Goal: Information Seeking & Learning: Learn about a topic

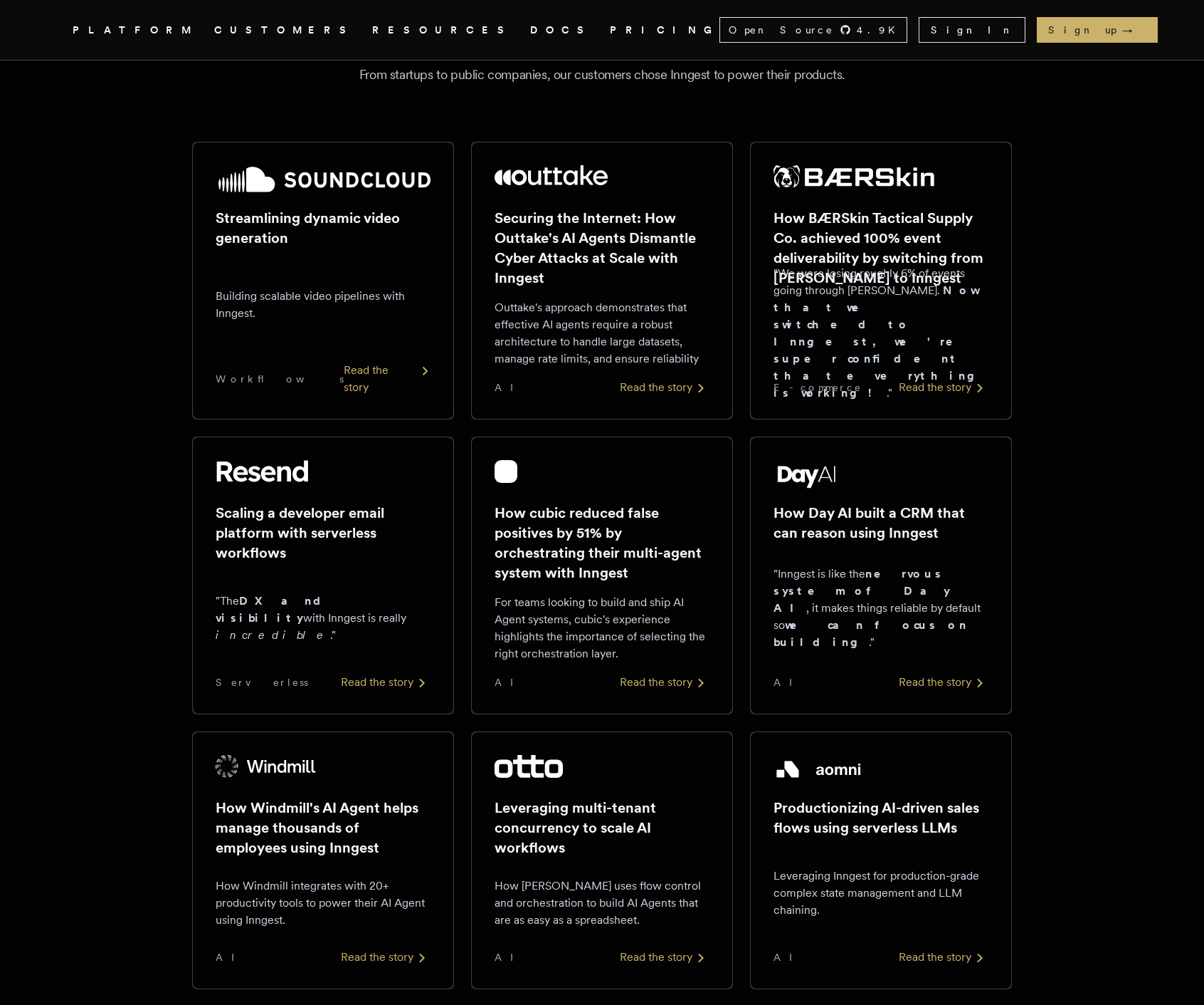
click at [346, 187] on div "Streamlining dynamic video generation Building scalable video pipelines with In…" at bounding box center [323, 281] width 215 height 231
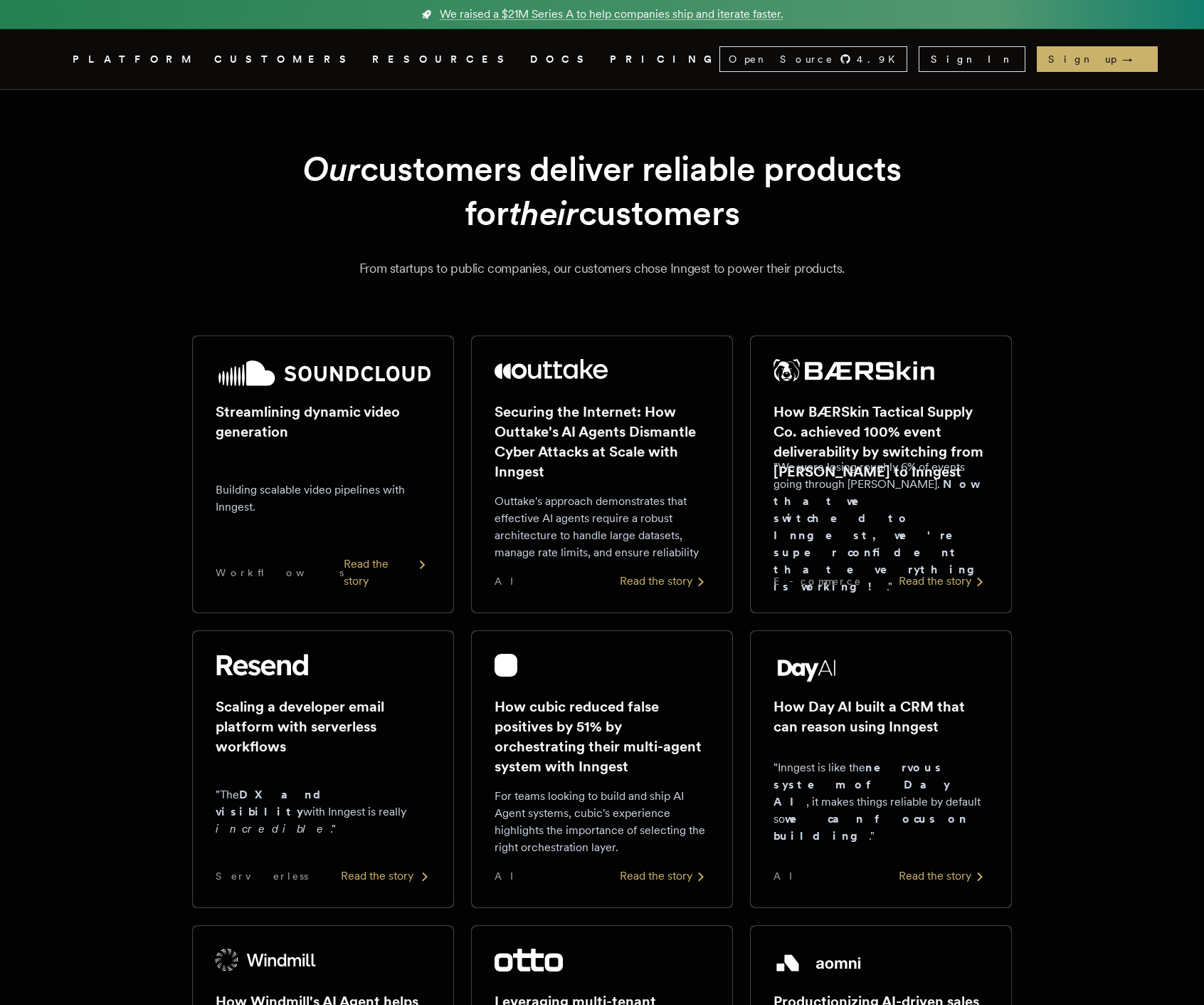
click at [371, 879] on div "Read the story" at bounding box center [386, 876] width 90 height 17
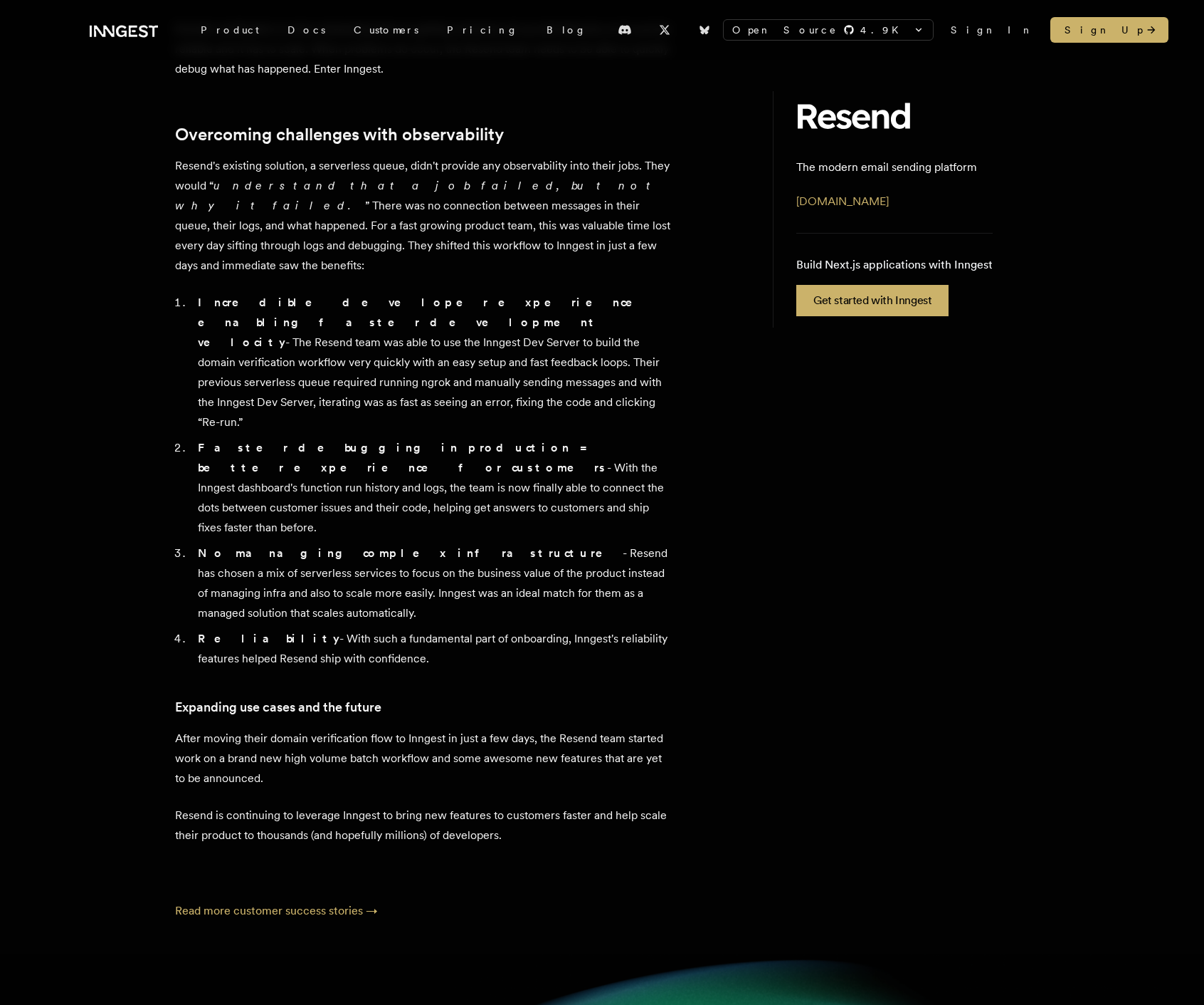
scroll to position [666, 0]
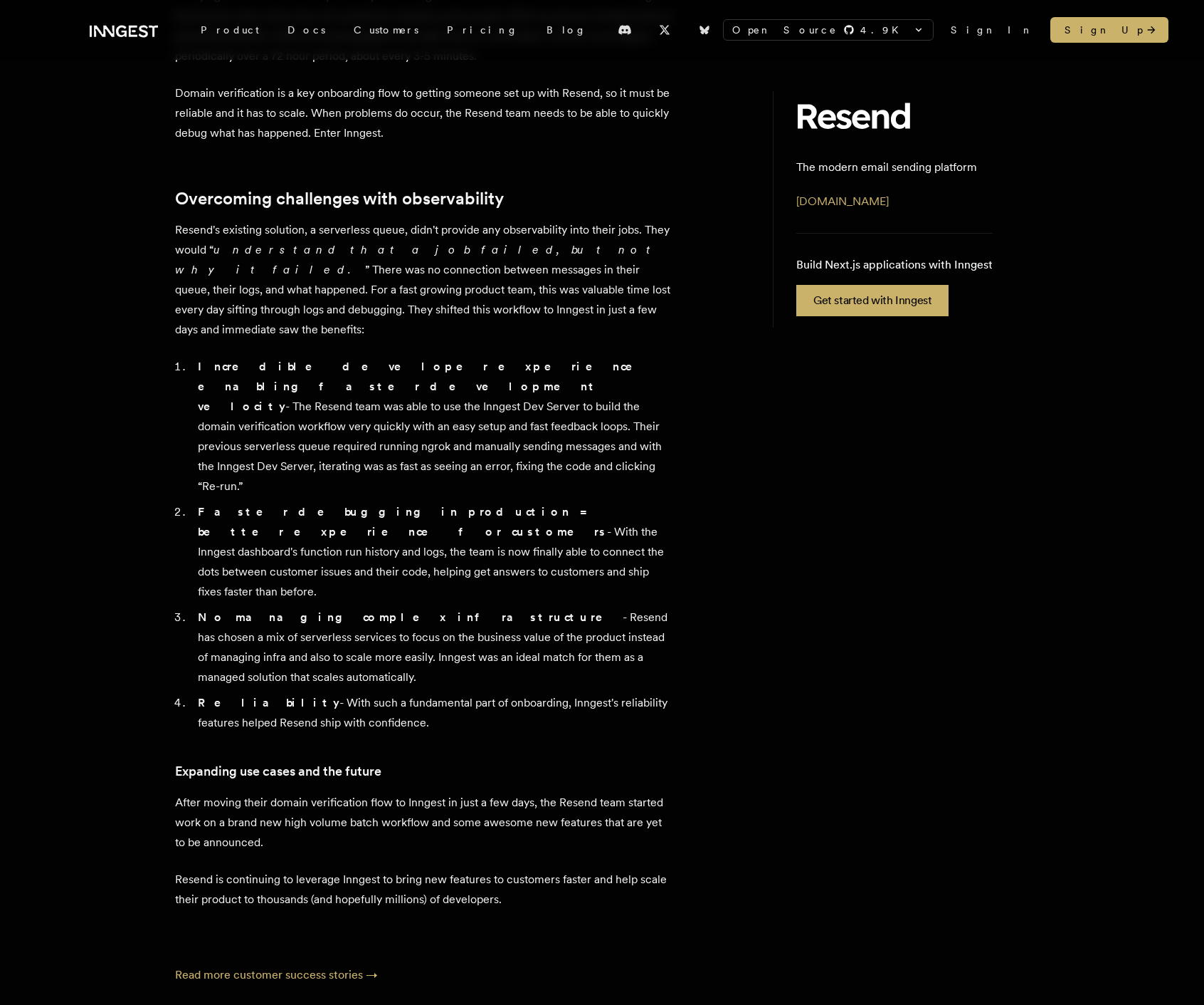
click at [360, 418] on li "Incredible developer experience enabling faster development velocity - The Rese…" at bounding box center [433, 426] width 480 height 139
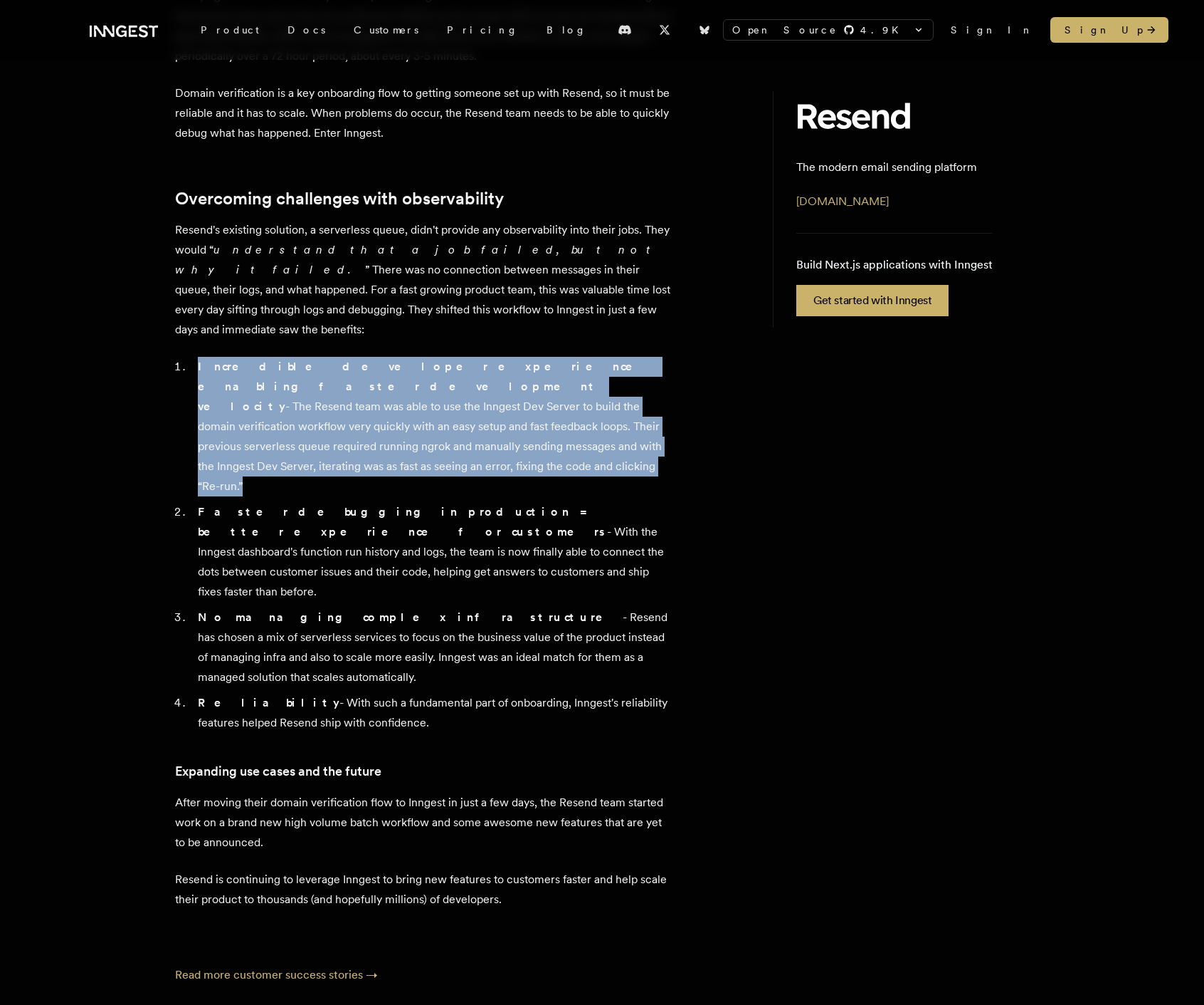
click at [360, 418] on li "Incredible developer experience enabling faster development velocity - The Rese…" at bounding box center [433, 426] width 480 height 139
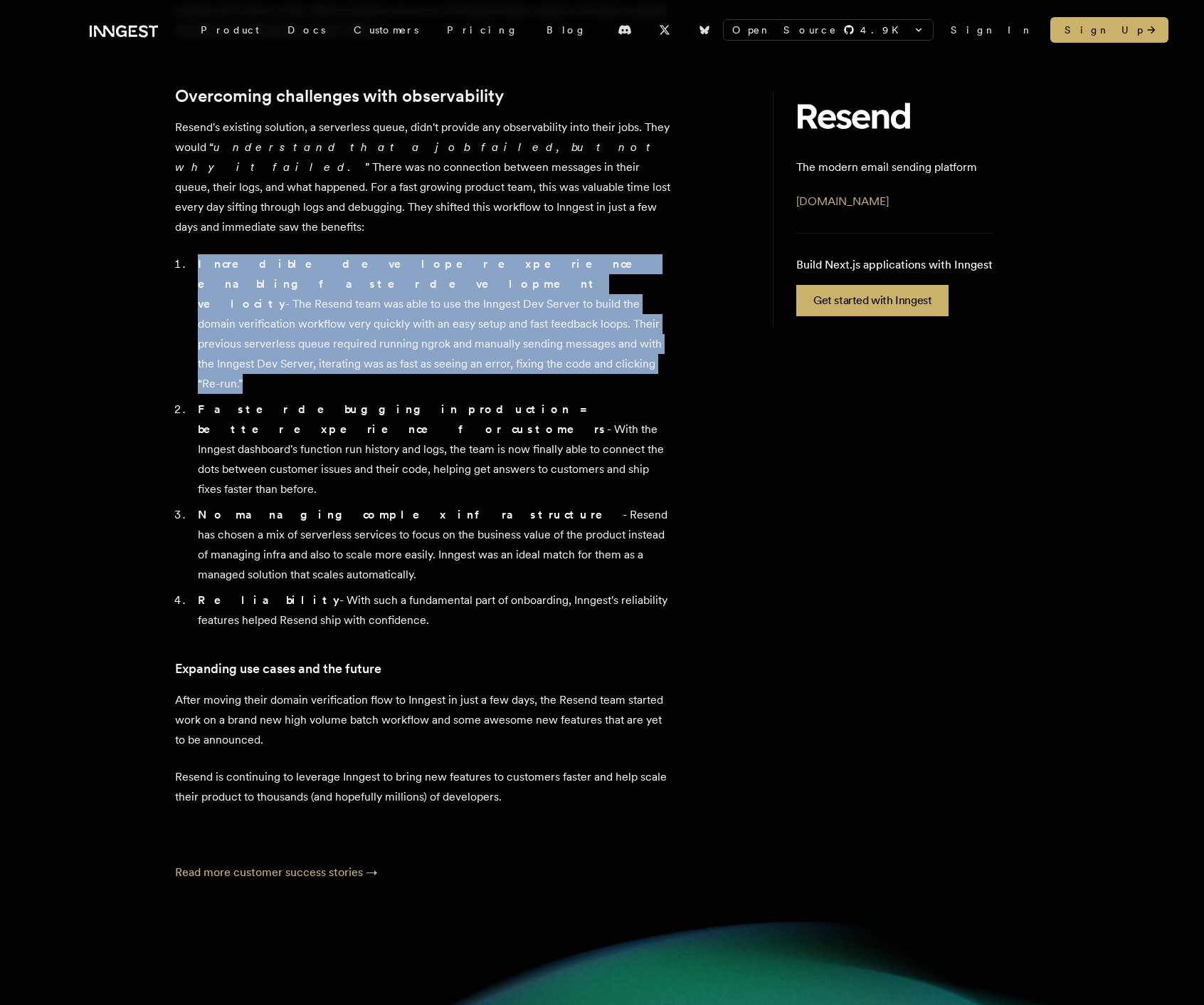
scroll to position [772, 0]
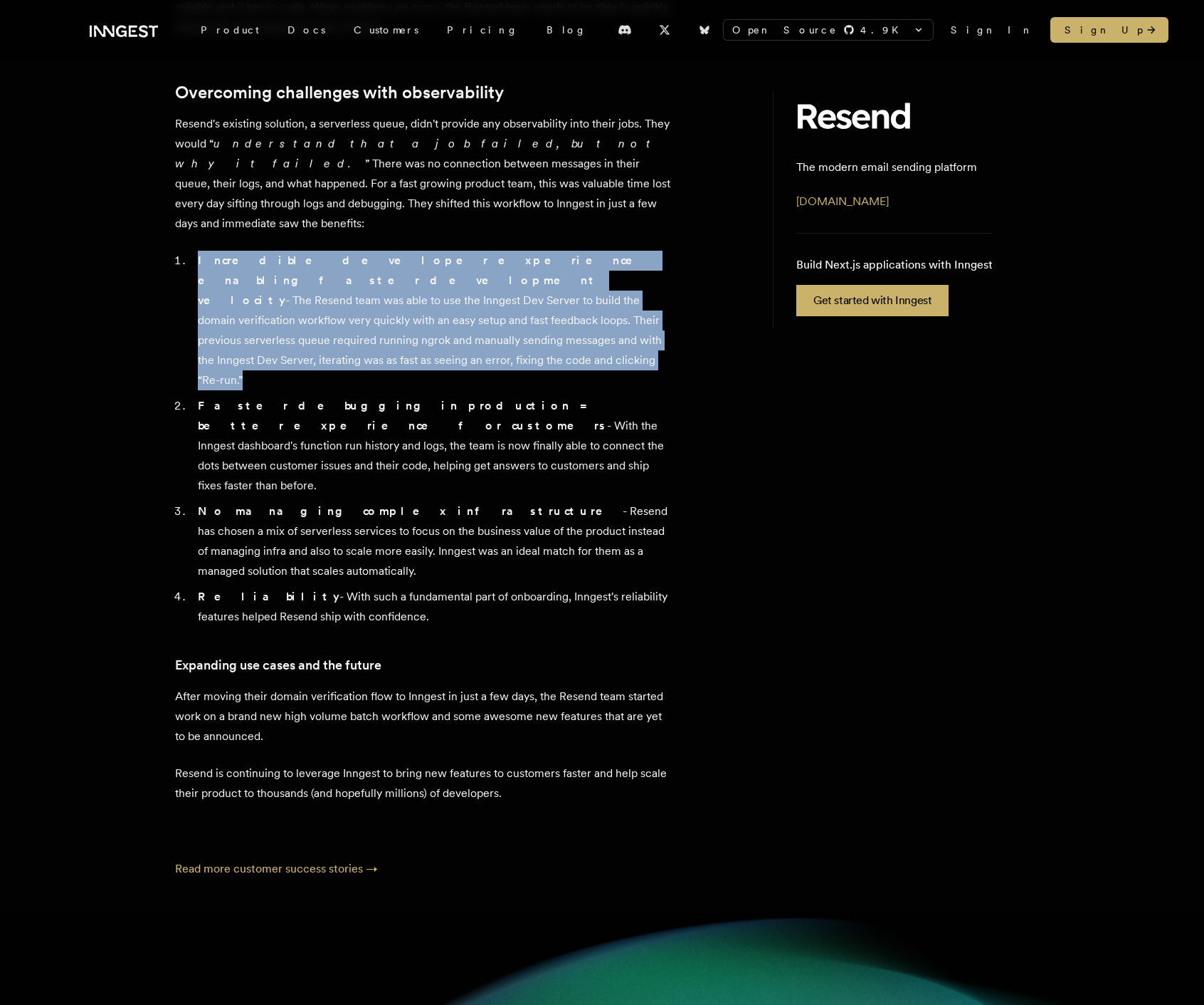
click at [440, 316] on li "Incredible developer experience enabling faster development velocity - The Rese…" at bounding box center [433, 320] width 480 height 139
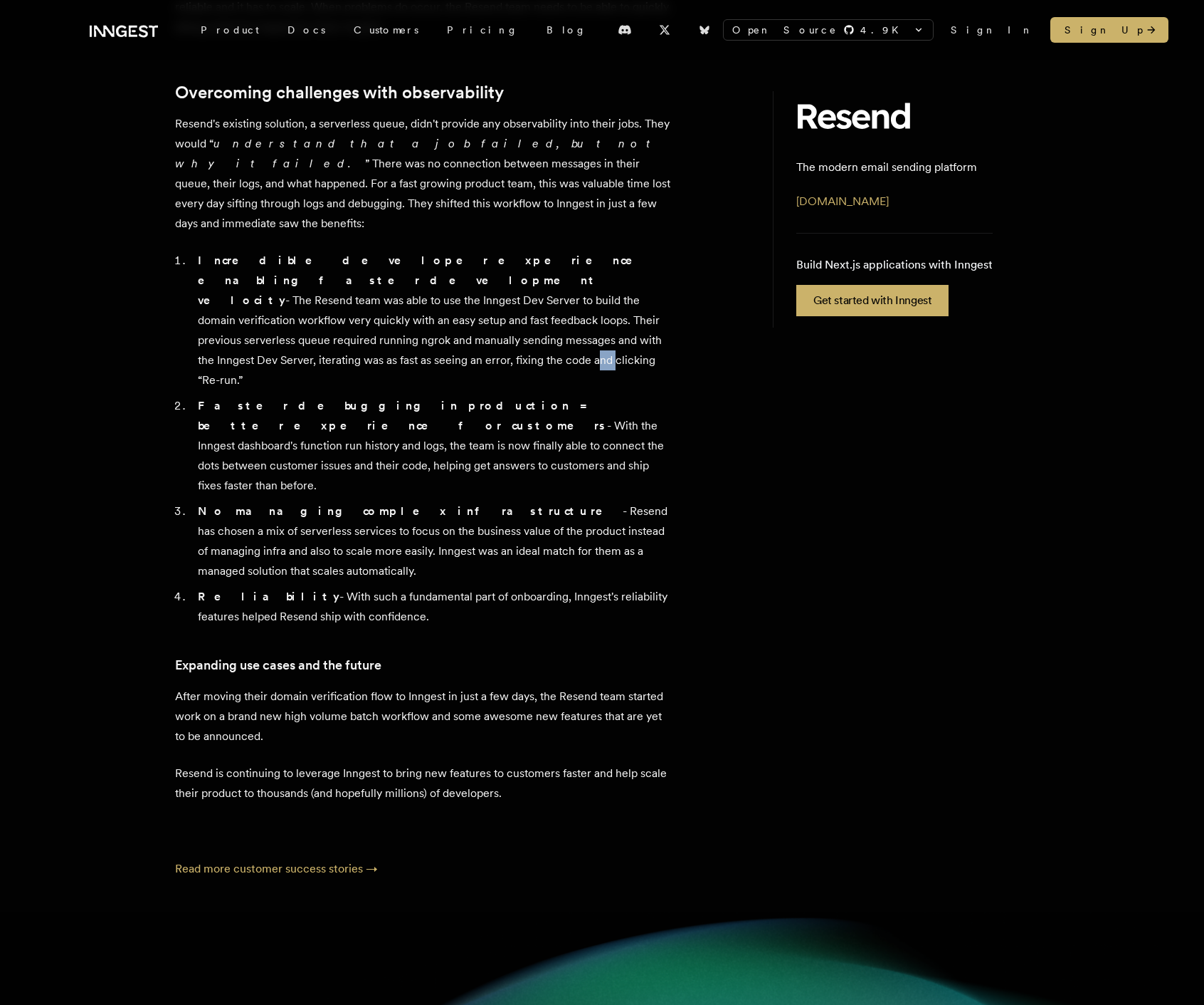
click at [440, 316] on li "Incredible developer experience enabling faster development velocity - The Rese…" at bounding box center [433, 320] width 480 height 139
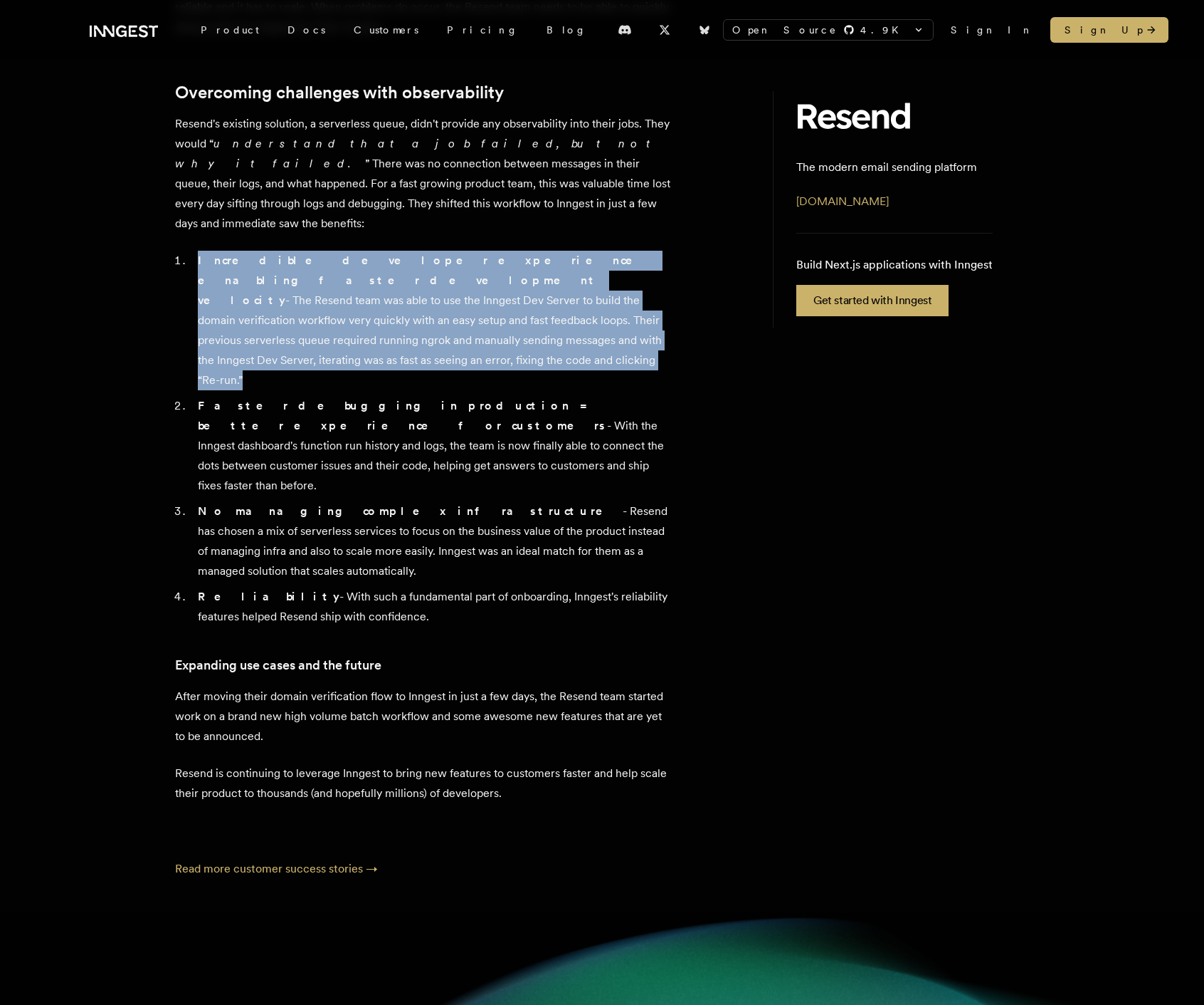
click at [440, 316] on li "Incredible developer experience enabling faster development velocity - The Rese…" at bounding box center [433, 320] width 480 height 139
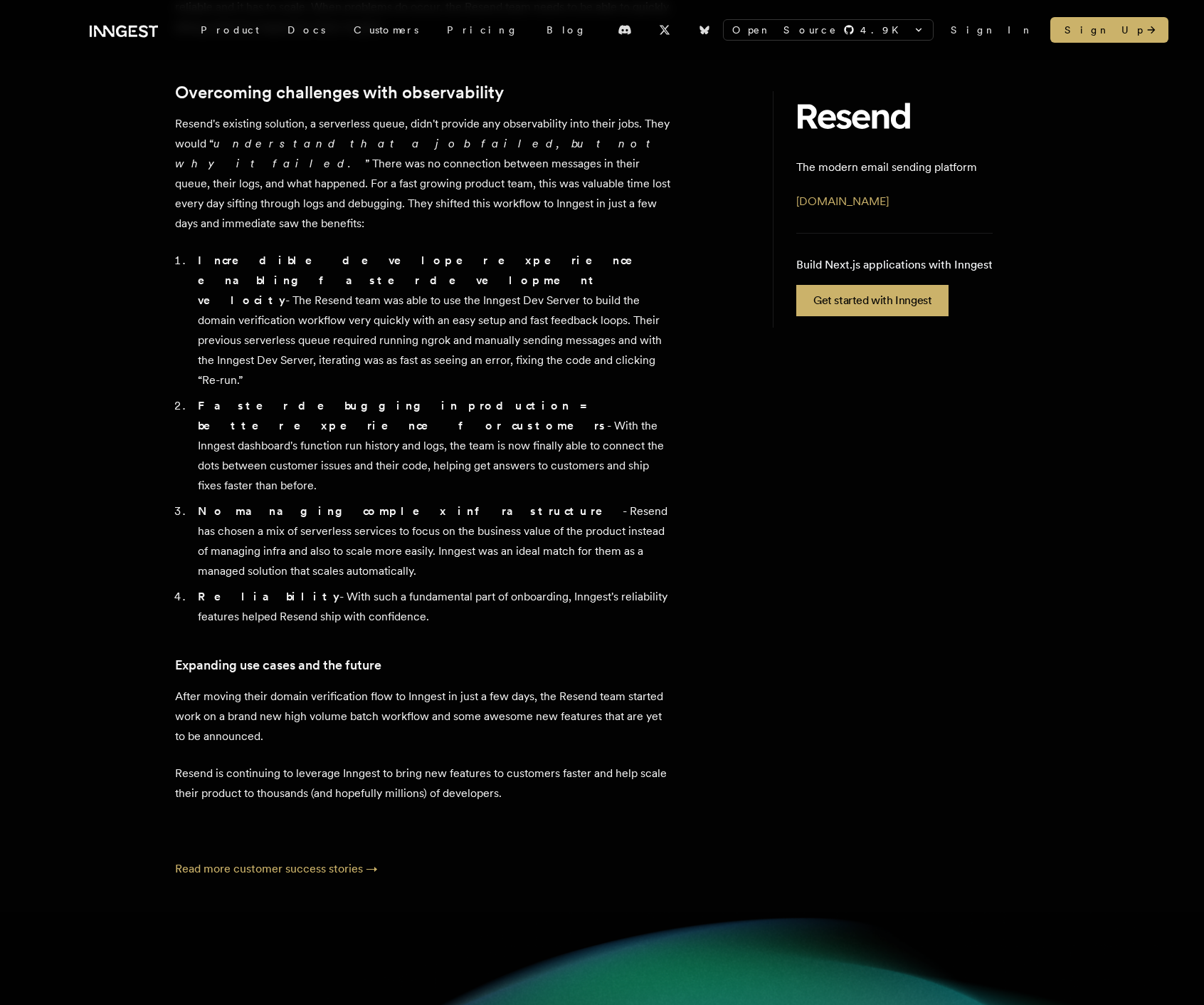
click at [432, 396] on li "Faster debugging in production = better experience for customers - With the Inn…" at bounding box center [433, 445] width 480 height 99
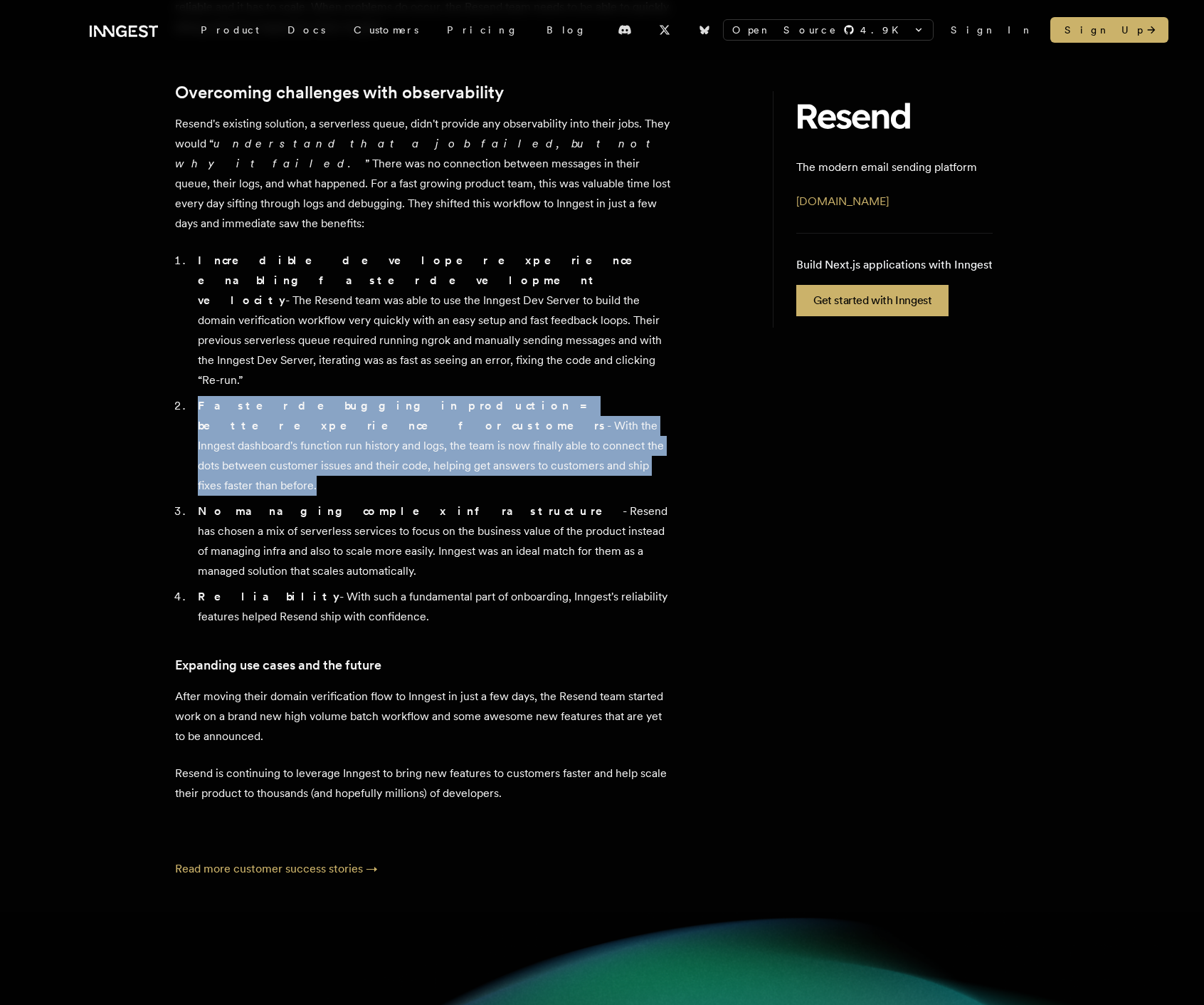
click at [432, 396] on li "Faster debugging in production = better experience for customers - With the Inn…" at bounding box center [433, 445] width 480 height 99
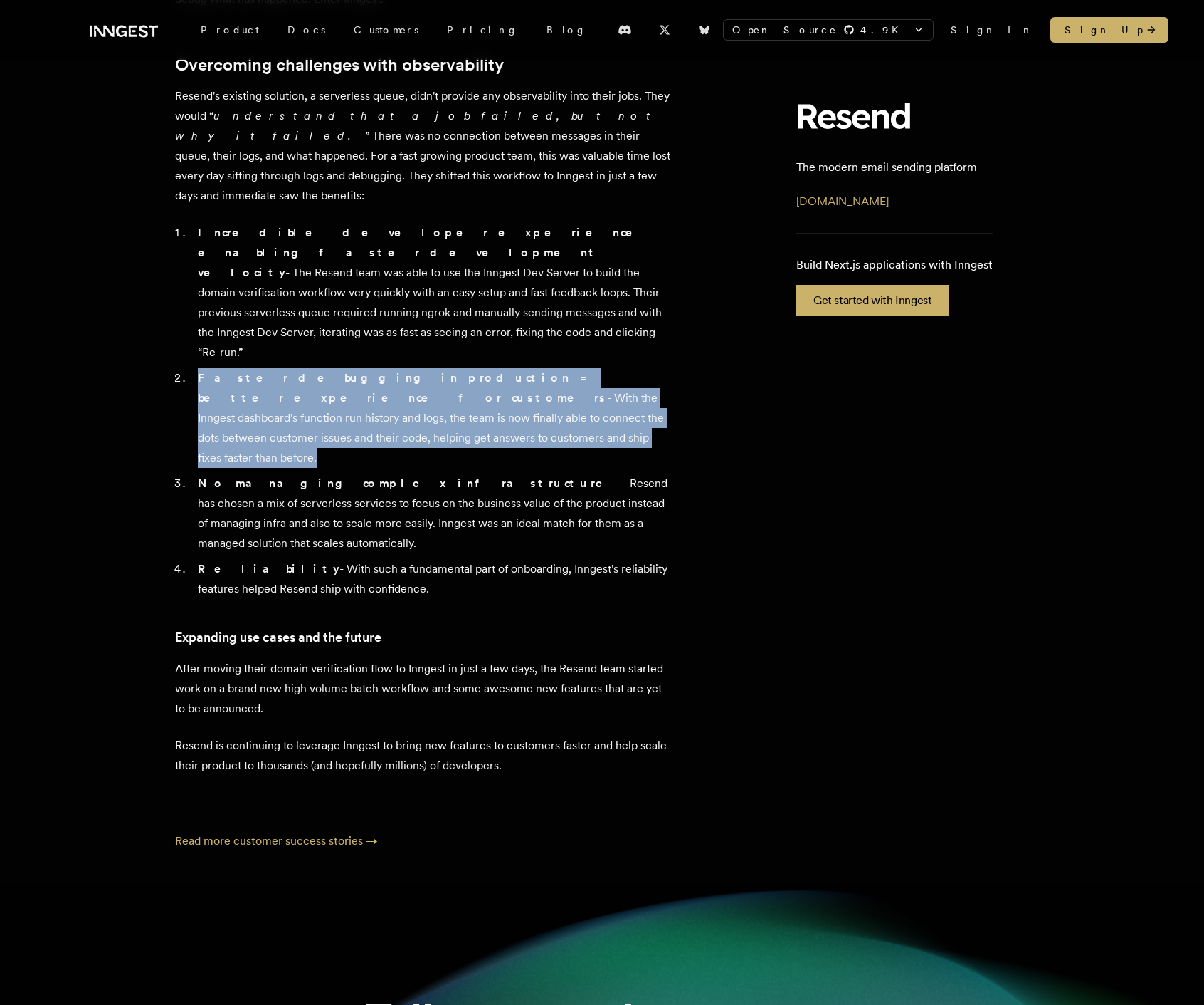
scroll to position [800, 0]
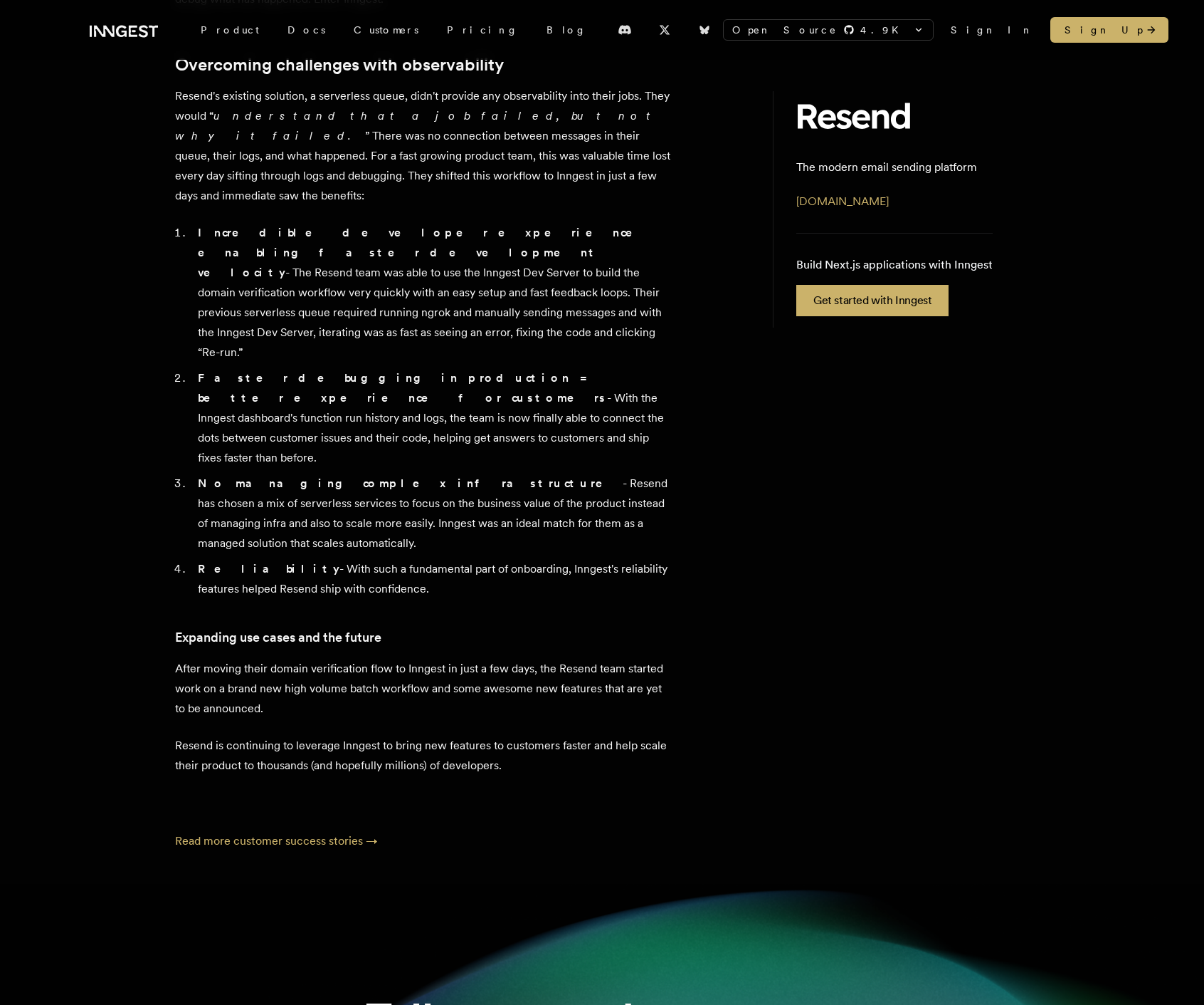
click at [417, 474] on li "No managing complex infrastructure - Resend has chosen a mix of serverless serv…" at bounding box center [433, 514] width 480 height 80
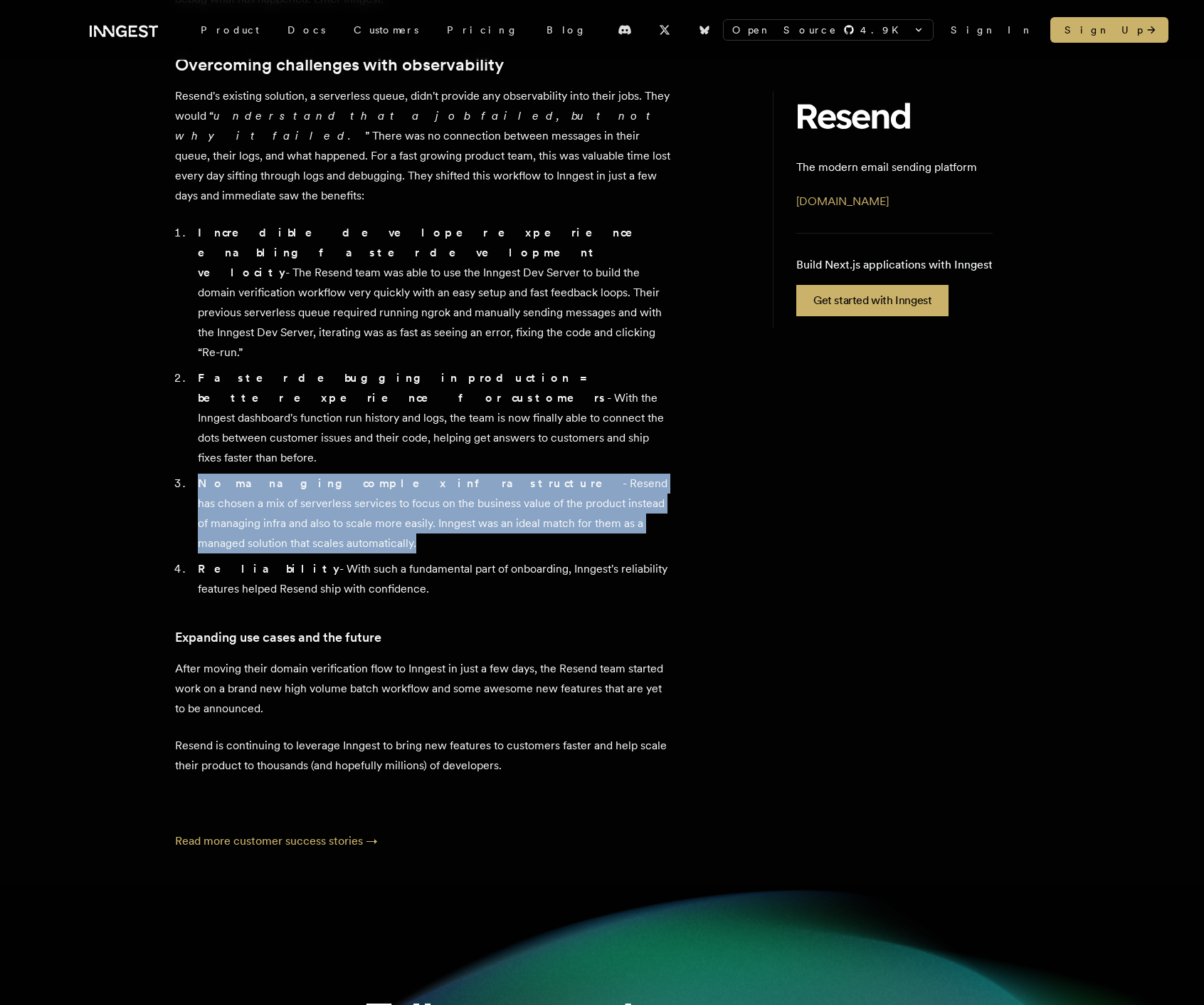
click at [417, 474] on li "No managing complex infrastructure - Resend has chosen a mix of serverless serv…" at bounding box center [433, 514] width 480 height 80
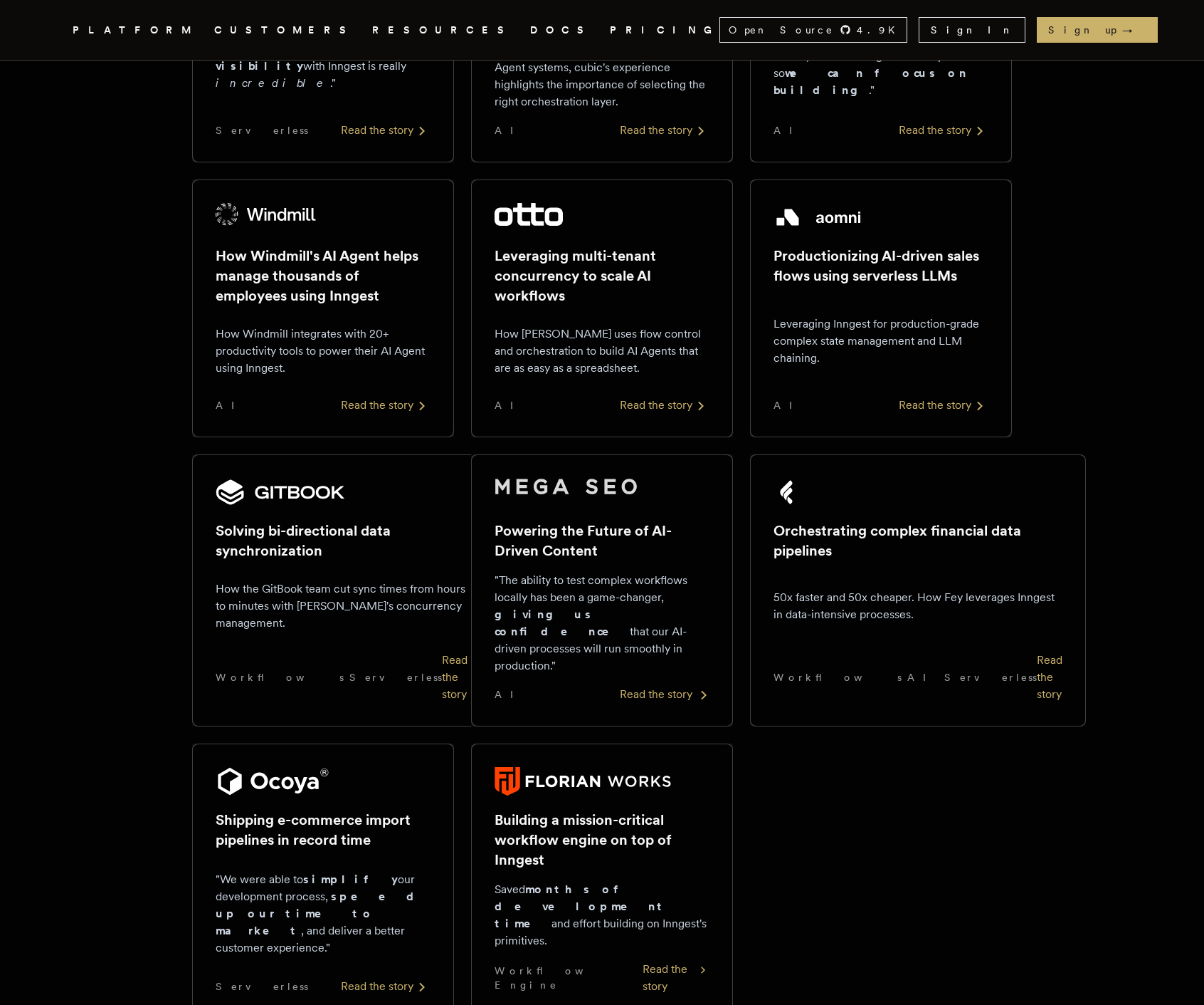
scroll to position [858, 0]
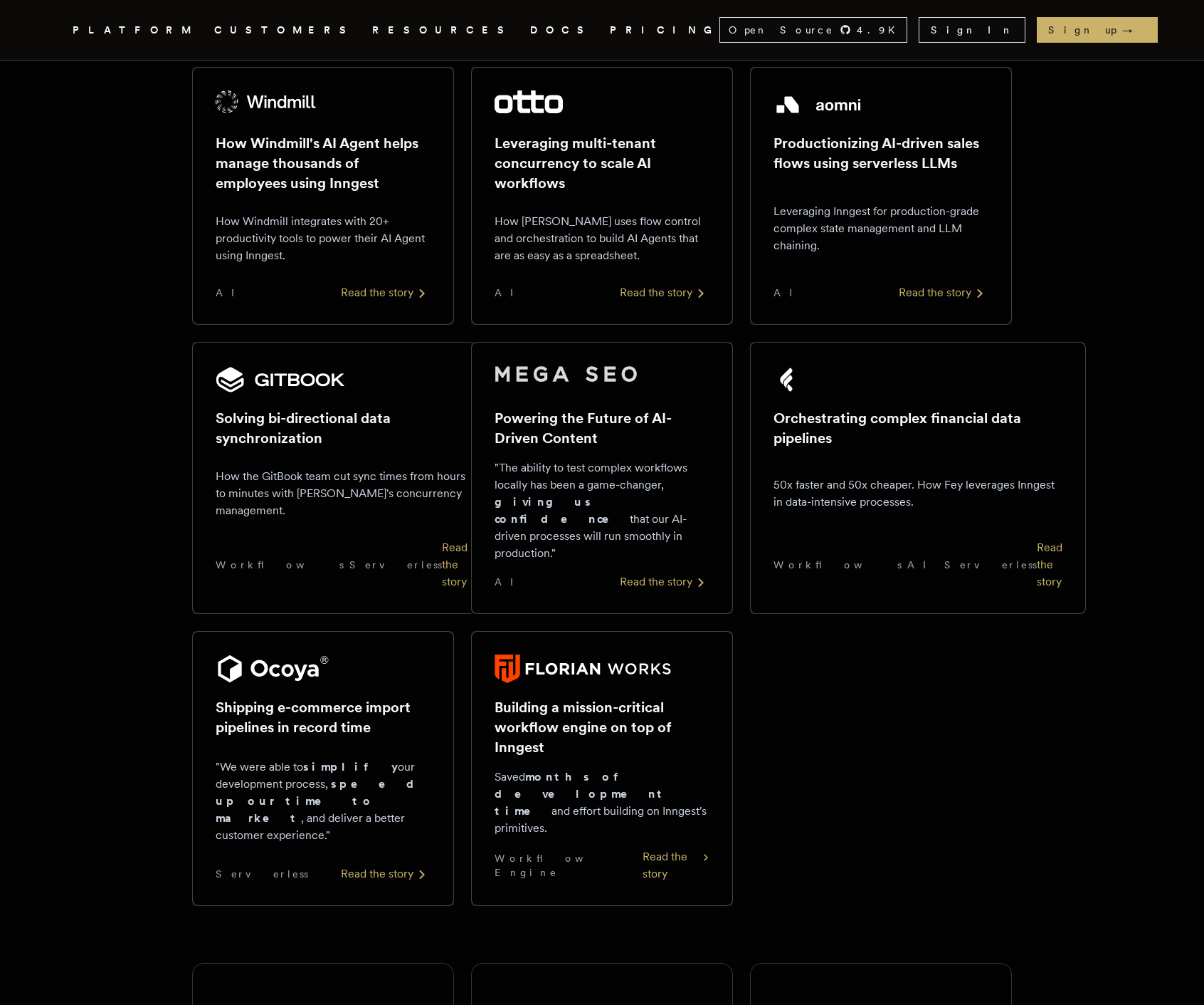
click at [663, 848] on div "Read the story" at bounding box center [676, 865] width 67 height 34
